Goal: Find specific page/section: Find specific page/section

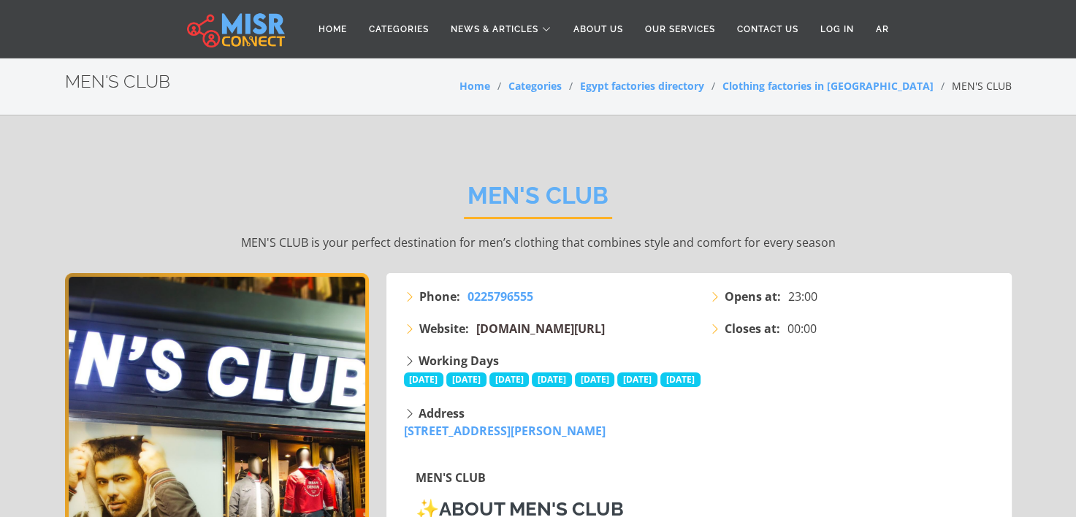
click at [521, 330] on span "mensclubcollection.com/" at bounding box center [540, 329] width 129 height 16
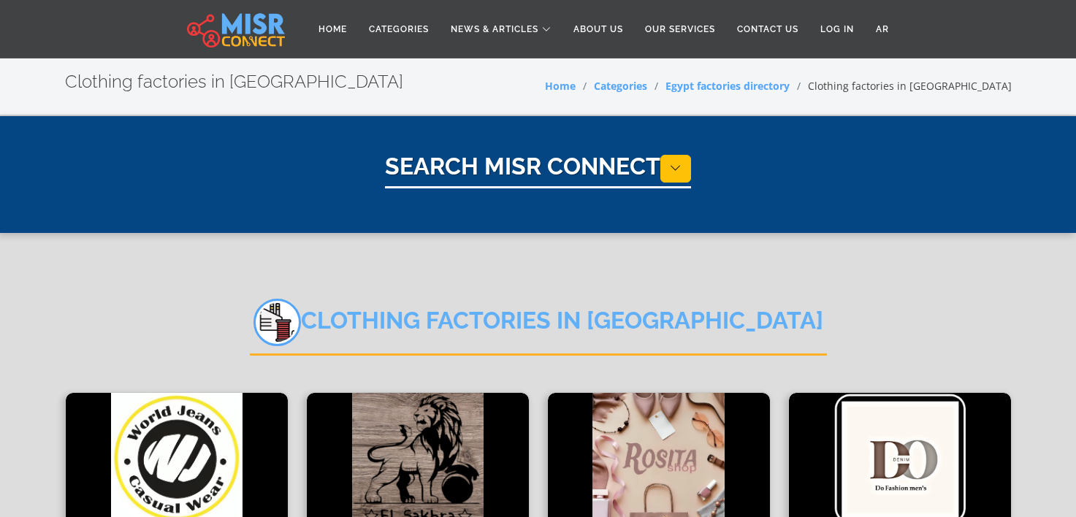
select select "**********"
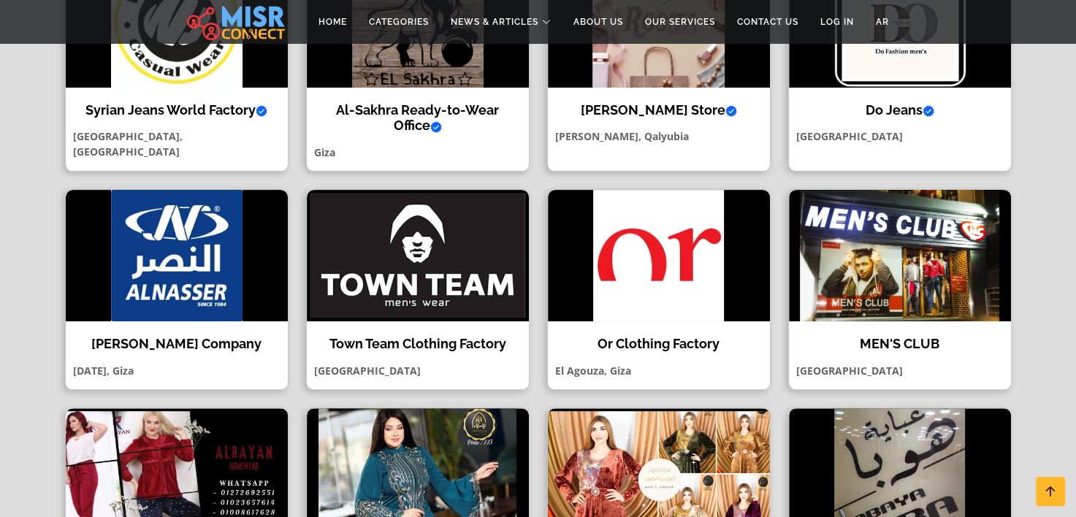
scroll to position [365, 0]
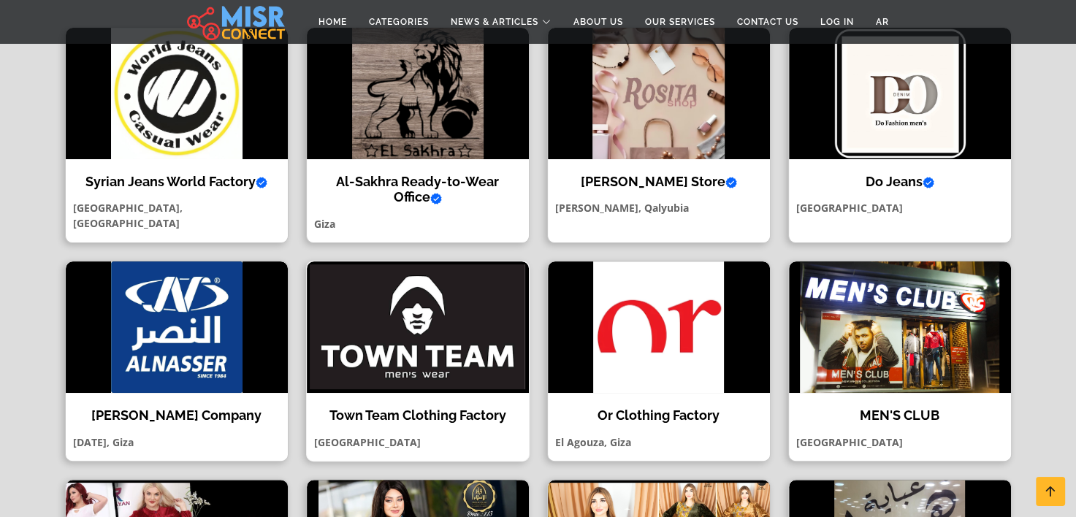
click at [447, 324] on img at bounding box center [418, 326] width 222 height 131
